Goal: Information Seeking & Learning: Learn about a topic

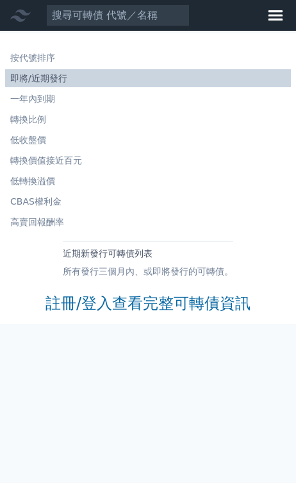
scroll to position [175, 24]
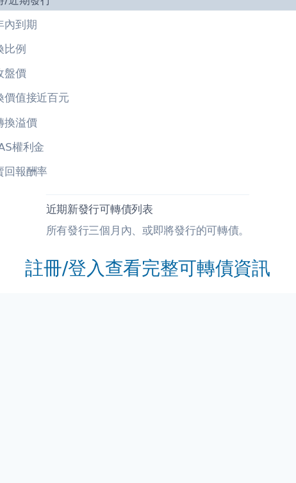
click at [165, 293] on link "註冊/登入查看完整可轉債資訊" at bounding box center [148, 303] width 205 height 21
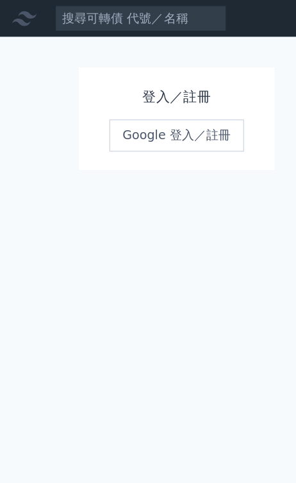
click at [137, 80] on h1 "登入／註冊" at bounding box center [148, 81] width 113 height 18
click at [126, 80] on h1 "登入／註冊" at bounding box center [148, 81] width 113 height 18
click at [133, 80] on h1 "登入／註冊" at bounding box center [148, 81] width 113 height 18
click at [173, 83] on h1 "登入／註冊" at bounding box center [148, 81] width 113 height 18
click at [135, 79] on h1 "登入／註冊" at bounding box center [148, 81] width 113 height 18
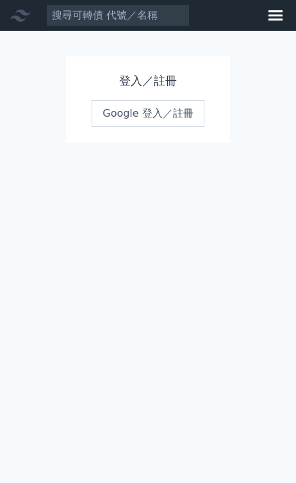
click at [276, 22] on icon at bounding box center [276, 15] width 21 height 21
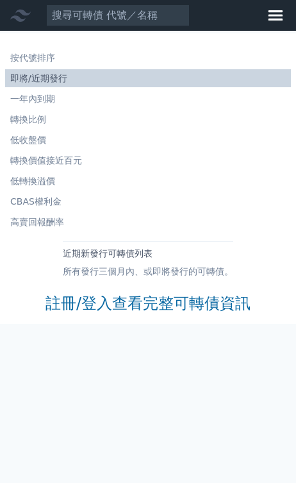
scroll to position [96, 0]
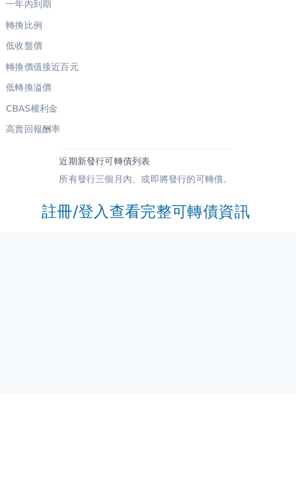
scroll to position [87, 0]
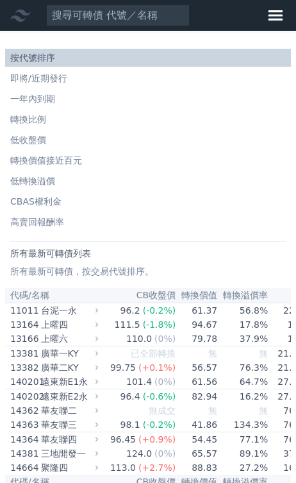
click at [270, 24] on icon at bounding box center [276, 15] width 21 height 21
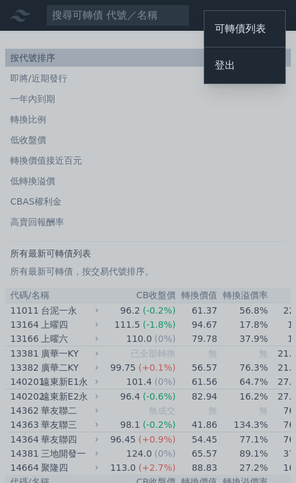
click at [198, 160] on div at bounding box center [148, 241] width 296 height 483
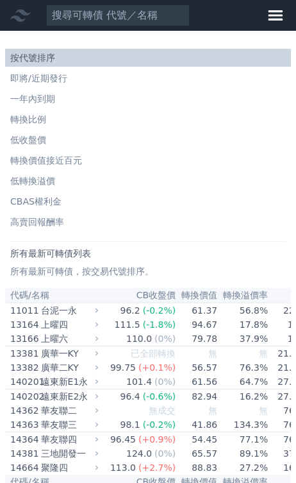
click at [284, 10] on icon at bounding box center [276, 15] width 21 height 21
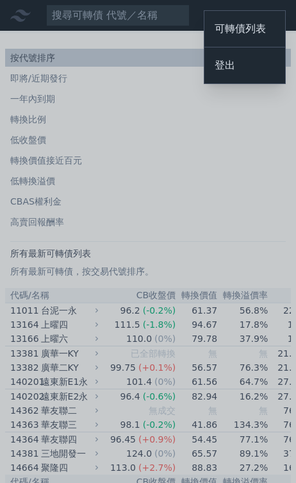
click at [183, 162] on div at bounding box center [148, 241] width 296 height 483
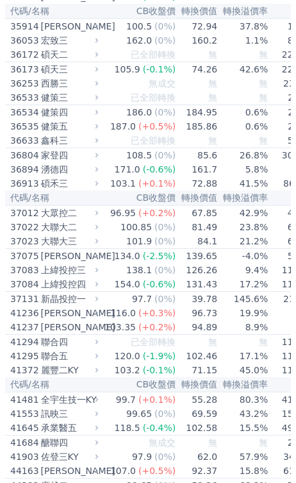
scroll to position [149, 0]
